Goal: Transaction & Acquisition: Purchase product/service

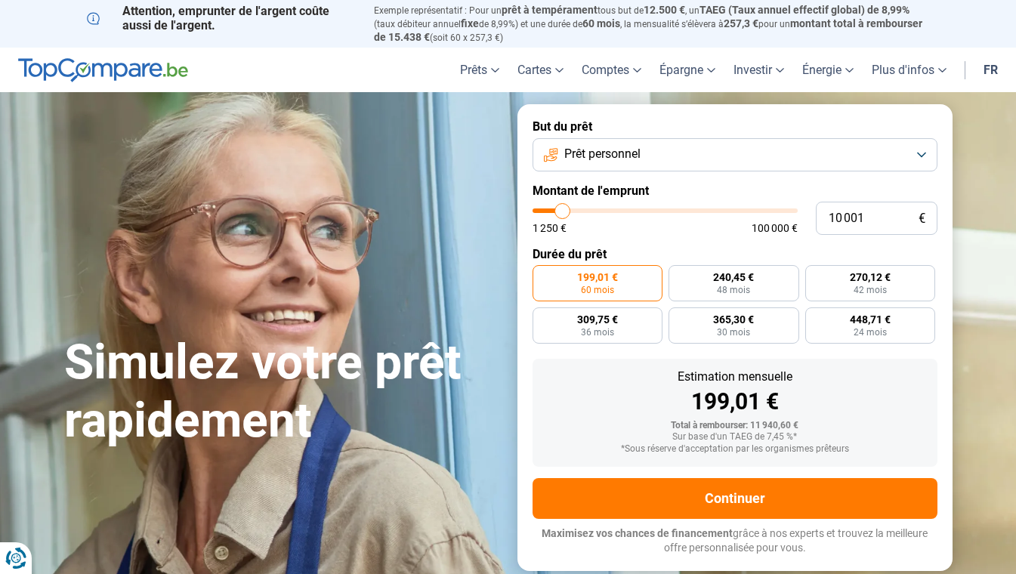
click at [626, 155] on span "Prêt personnel" at bounding box center [603, 154] width 76 height 17
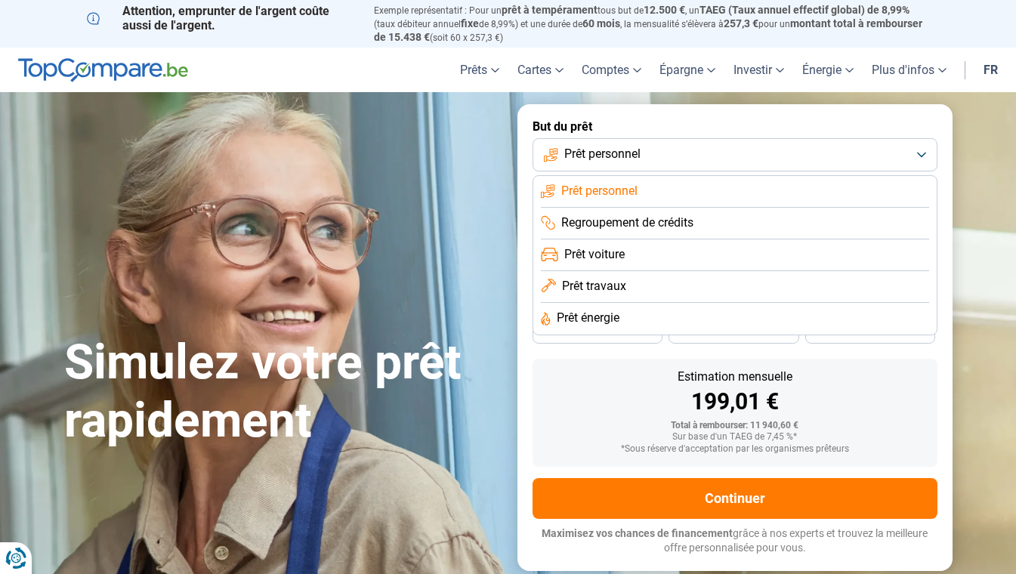
click at [591, 317] on span "Prêt énergie" at bounding box center [588, 318] width 63 height 17
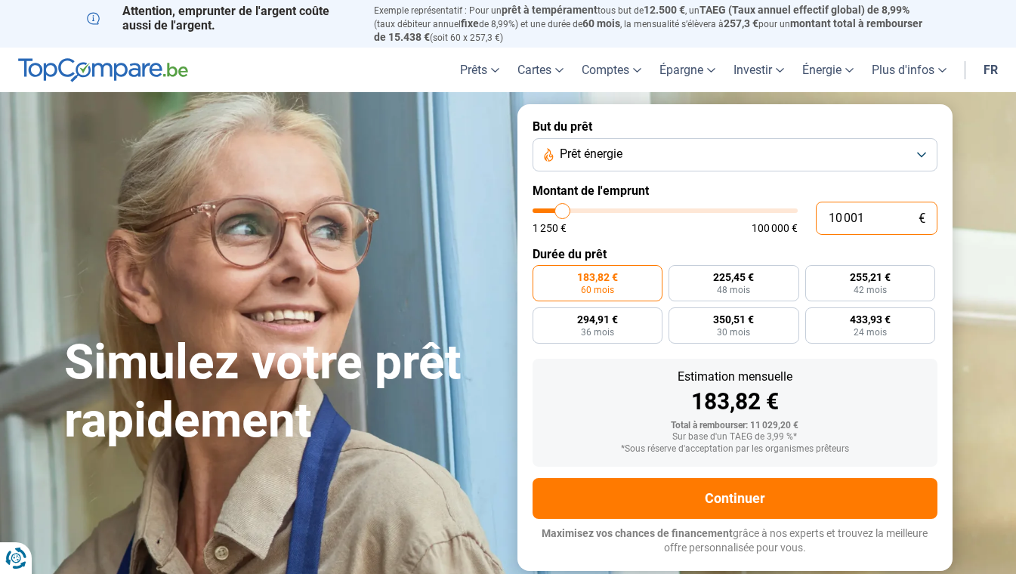
click at [873, 215] on input "10 001" at bounding box center [877, 218] width 122 height 33
type input "1 000"
type input "1250"
type input "10 000"
type input "10000"
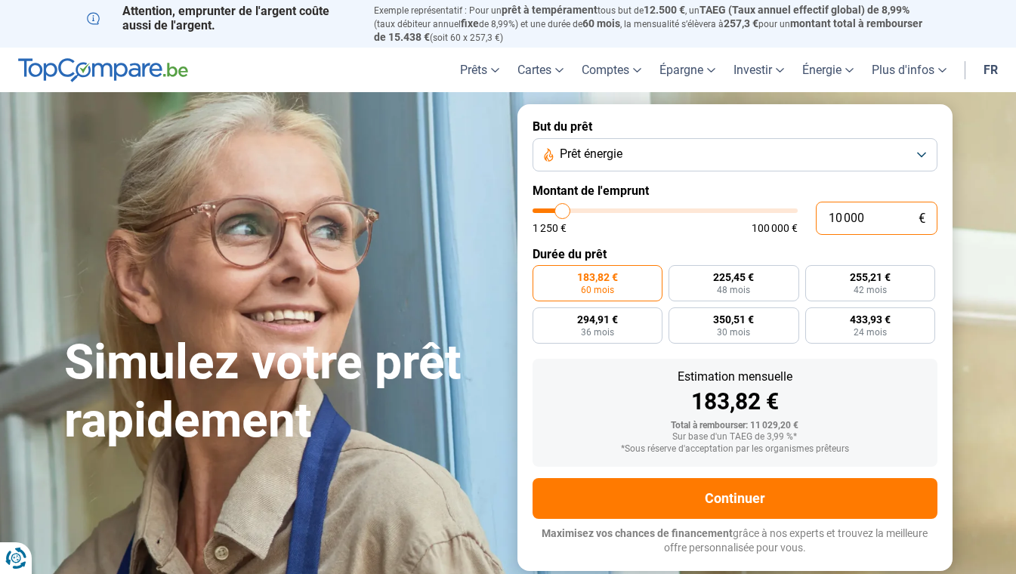
radio input "true"
type input "10 250"
type input "10250"
type input "10 000"
type input "10000"
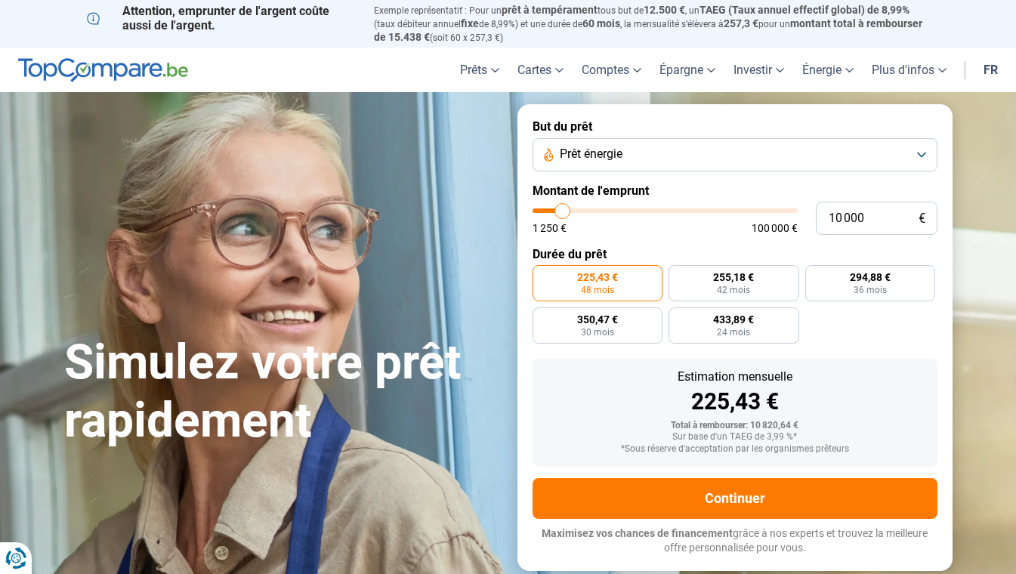
type input "9 750"
type input "9750"
type input "9 500"
type input "9500"
click at [562, 212] on input "range" at bounding box center [665, 211] width 265 height 5
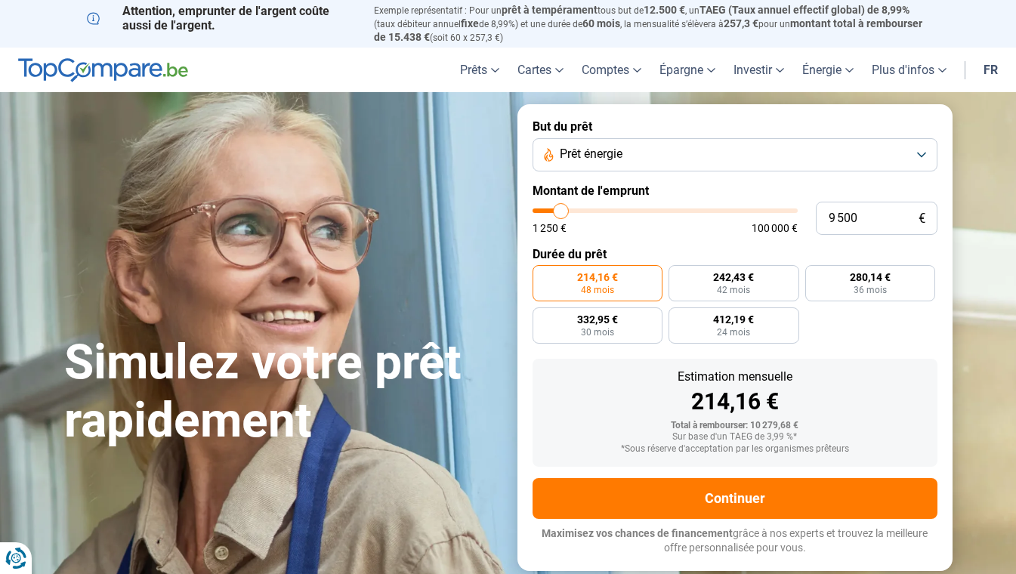
click at [605, 286] on span "48 mois" at bounding box center [597, 290] width 33 height 9
click at [543, 275] on input "214,16 € 48 mois" at bounding box center [538, 270] width 10 height 10
drag, startPoint x: 874, startPoint y: 216, endPoint x: 803, endPoint y: 212, distance: 70.4
click at [803, 212] on div "9 500 € 1 250 € 100 000 €" at bounding box center [735, 218] width 405 height 33
type input "1"
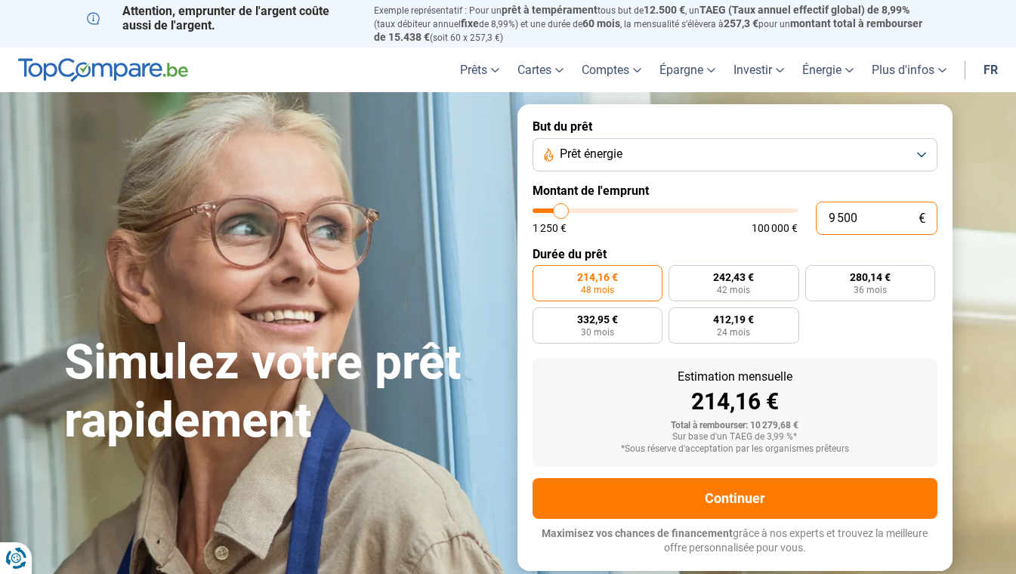
type input "1250"
type input "10"
type input "1250"
type input "100"
type input "1250"
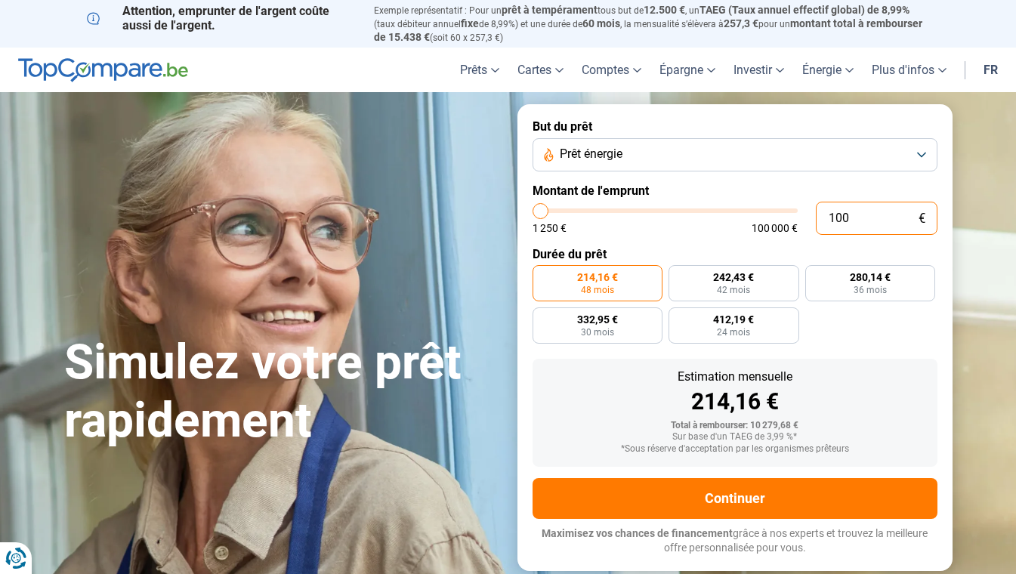
type input "1 000"
type input "1250"
type input "10 000"
type input "10000"
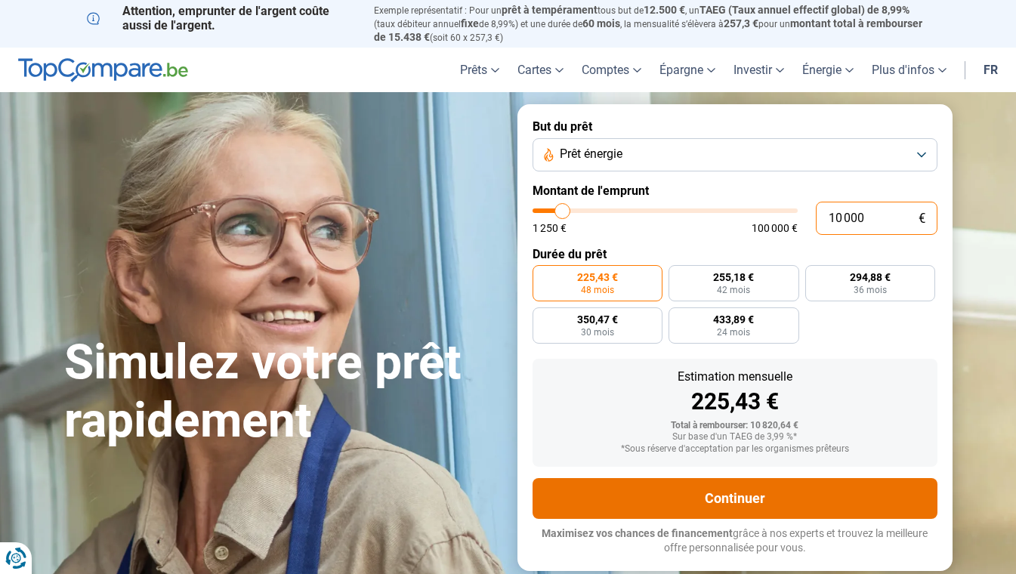
type input "10 000"
click at [732, 498] on button "Continuer" at bounding box center [735, 498] width 405 height 41
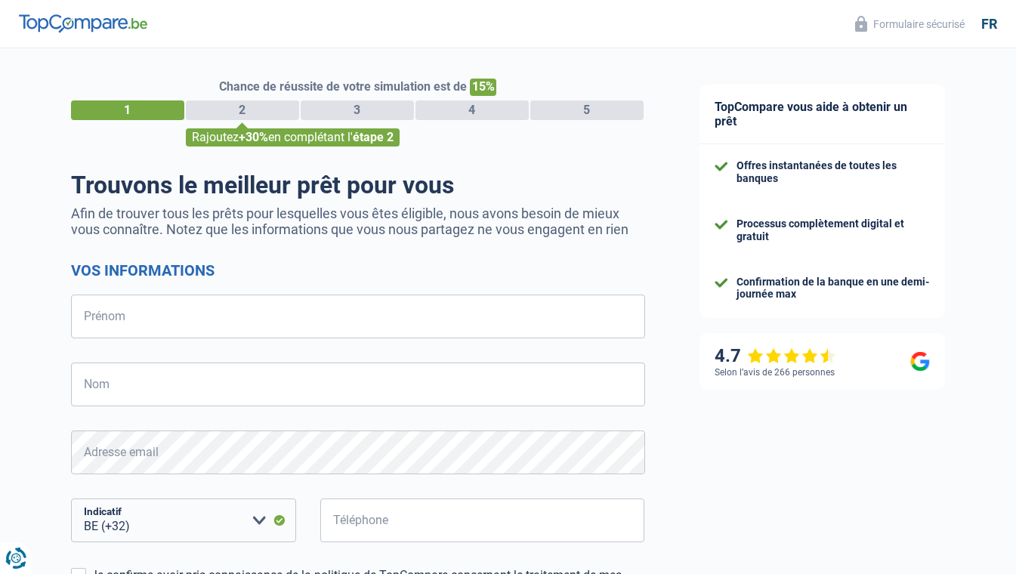
select select "32"
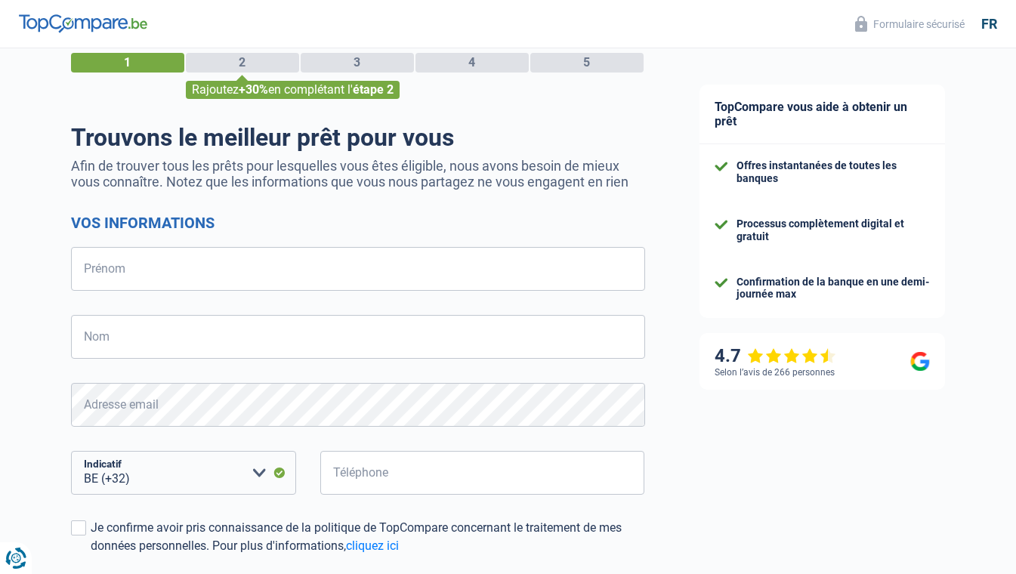
scroll to position [17, 0]
